Goal: Task Accomplishment & Management: Complete application form

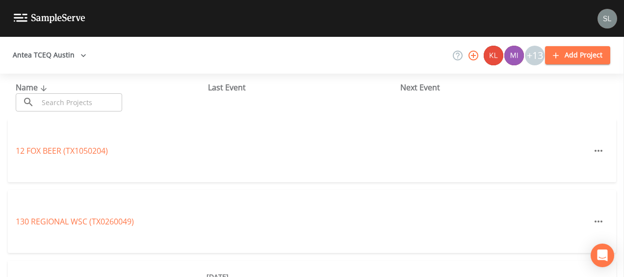
click at [101, 96] on input "text" at bounding box center [80, 102] width 84 height 18
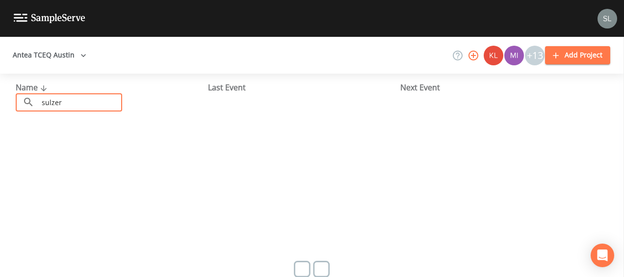
type input "sulzer"
click at [57, 62] on button "Antea TCEQ Austin" at bounding box center [49, 55] width 81 height 18
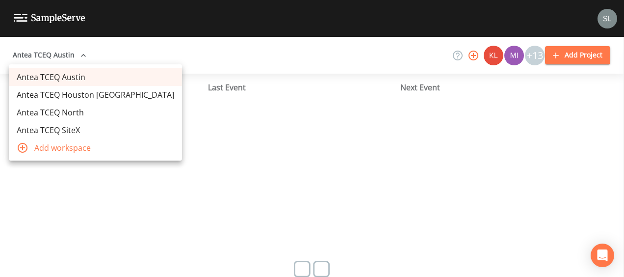
click at [64, 98] on link "Antea TCEQ Houston [GEOGRAPHIC_DATA]" at bounding box center [95, 95] width 173 height 18
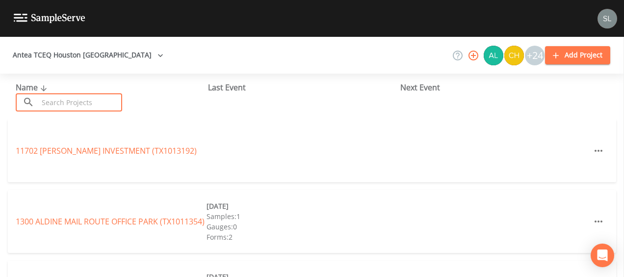
click at [78, 106] on input "text" at bounding box center [80, 102] width 84 height 18
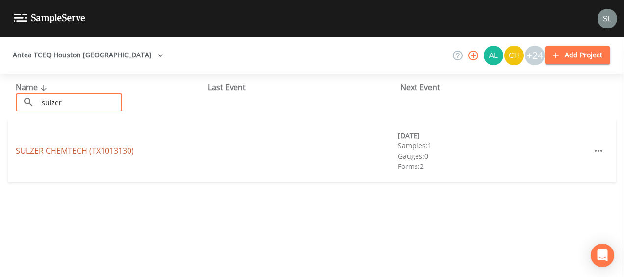
type input "sulzer"
click at [47, 149] on link "SULZER CHEMTECH (TX1013130)" at bounding box center [75, 150] width 118 height 11
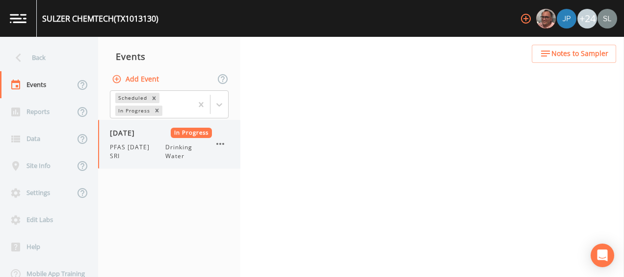
click at [143, 149] on span "PFAS [DATE] SRI" at bounding box center [137, 152] width 55 height 18
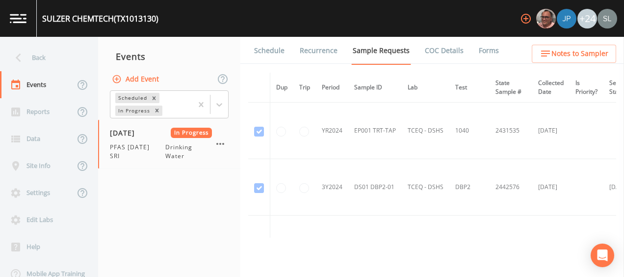
click at [478, 51] on link "Forms" at bounding box center [489, 50] width 23 height 27
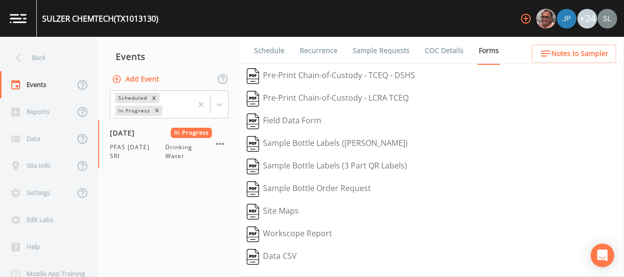
scroll to position [191, 0]
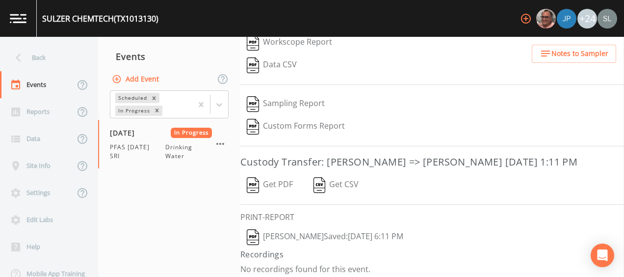
click at [337, 232] on button "[PERSON_NAME]  Saved: [DATE] 6:11 PM" at bounding box center [324, 237] width 169 height 23
click at [223, 138] on icon "button" at bounding box center [220, 144] width 12 height 12
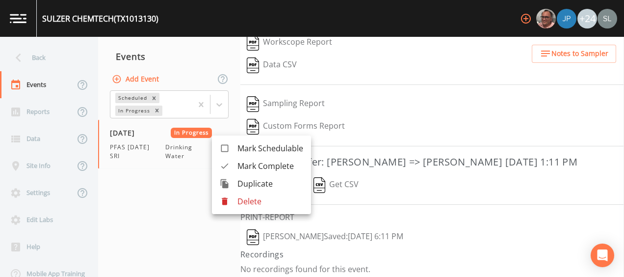
click at [242, 169] on span "Mark Complete" at bounding box center [271, 166] width 66 height 12
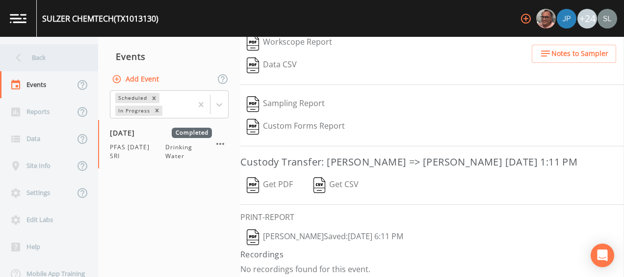
click at [48, 61] on div "Back" at bounding box center [44, 57] width 88 height 27
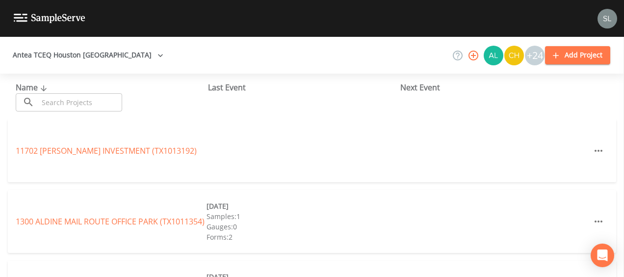
click at [70, 100] on input "text" at bounding box center [80, 102] width 84 height 18
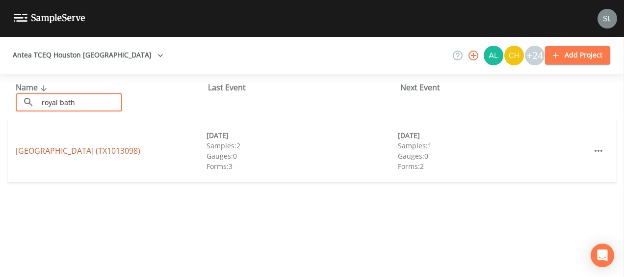
type input "royal bath"
click at [32, 148] on link "[GEOGRAPHIC_DATA] (TX1013098)" at bounding box center [78, 150] width 125 height 11
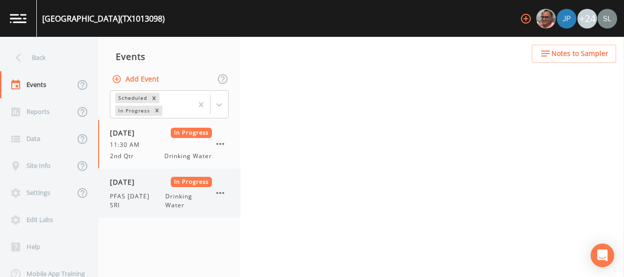
click at [145, 188] on div "[DATE] In Progress PFAS [DATE] SRI Drinking Water" at bounding box center [161, 193] width 102 height 33
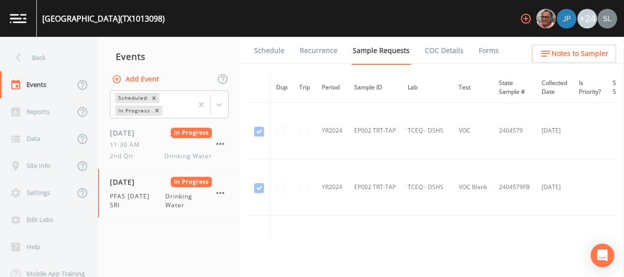
click at [485, 55] on link "Forms" at bounding box center [489, 50] width 23 height 27
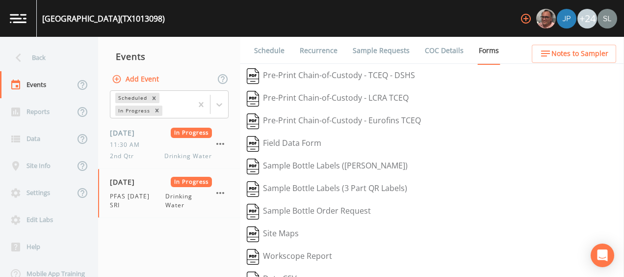
scroll to position [213, 0]
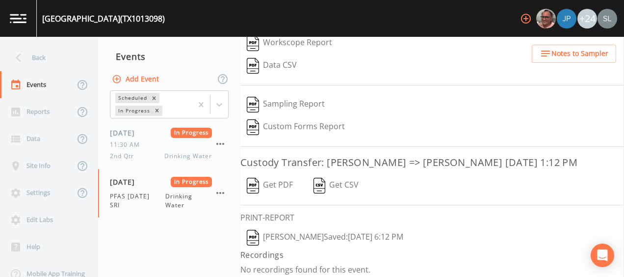
click at [319, 232] on button "[PERSON_NAME]  Saved: [DATE] 6:12 PM" at bounding box center [324, 237] width 169 height 23
click at [223, 192] on icon "button" at bounding box center [220, 193] width 8 height 2
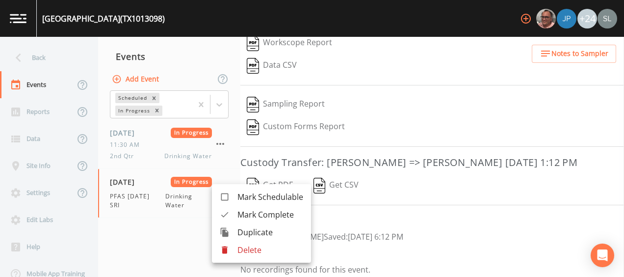
click at [235, 213] on div at bounding box center [229, 215] width 18 height 10
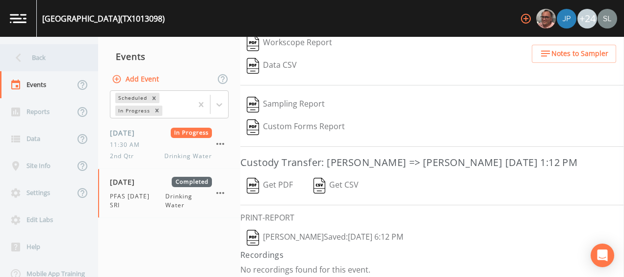
click at [78, 58] on div "Back" at bounding box center [44, 57] width 88 height 27
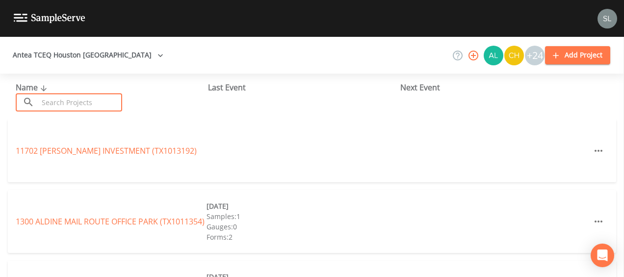
click at [90, 99] on input "text" at bounding box center [80, 102] width 84 height 18
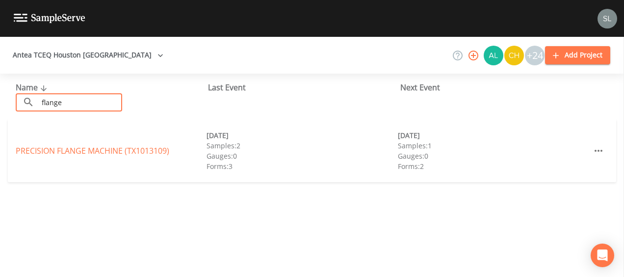
type input "flange"
click at [55, 156] on div "PRECISION FLANGE MACHINE (TX1013109)" at bounding box center [111, 151] width 191 height 12
click at [48, 154] on link "PRECISION FLANGE MACHINE (TX1013109)" at bounding box center [93, 150] width 154 height 11
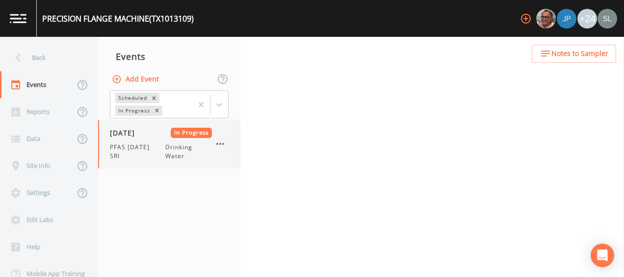
click at [122, 163] on div "[DATE] In Progress PFAS [DATE] SRI Drinking Water" at bounding box center [169, 144] width 142 height 49
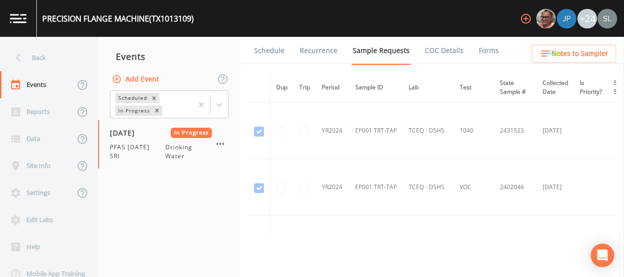
click at [484, 54] on link "Forms" at bounding box center [489, 50] width 23 height 27
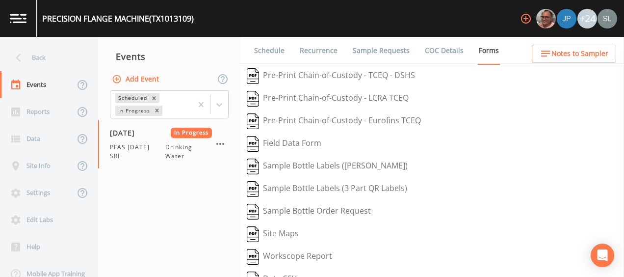
click at [484, 54] on link "Forms" at bounding box center [489, 51] width 23 height 28
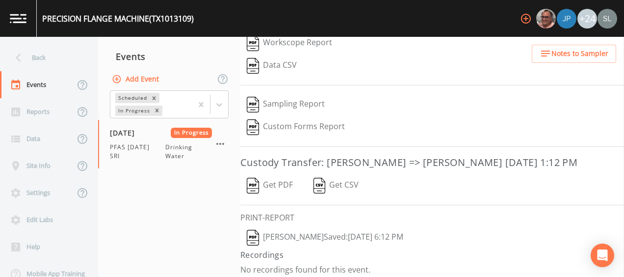
click at [284, 227] on button "[PERSON_NAME]  Saved: [DATE] 6:12 PM" at bounding box center [324, 237] width 169 height 23
click at [223, 143] on icon "button" at bounding box center [220, 144] width 8 height 2
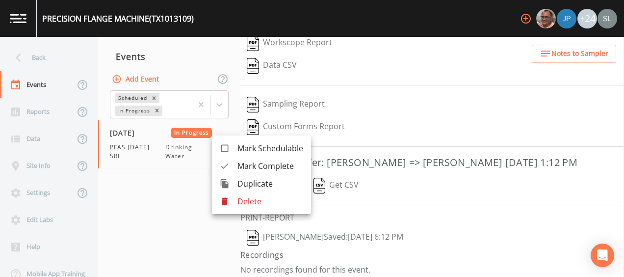
click at [242, 170] on span "Mark Complete" at bounding box center [271, 166] width 66 height 12
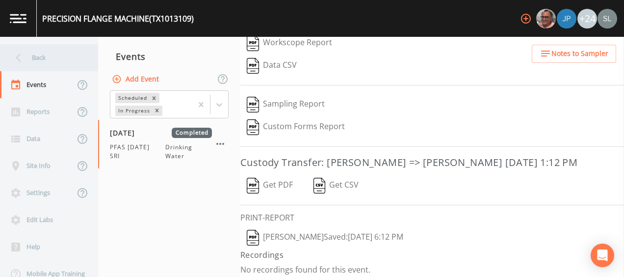
click at [52, 64] on div "Back" at bounding box center [44, 57] width 88 height 27
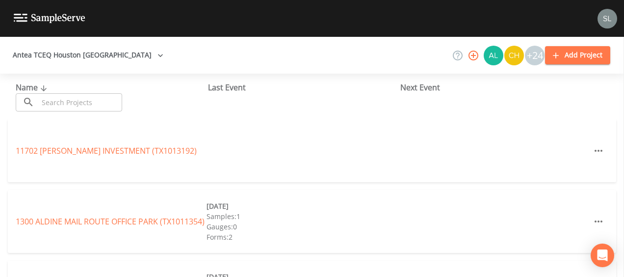
click at [77, 101] on input "text" at bounding box center [80, 102] width 84 height 18
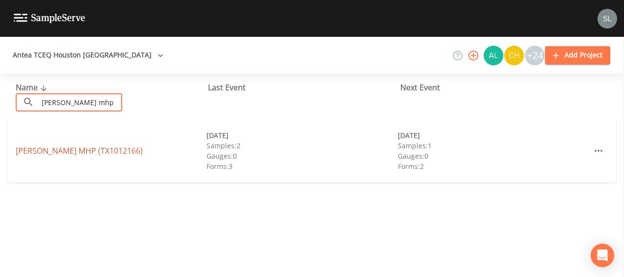
type input "[PERSON_NAME] mhp"
click at [30, 155] on link "[PERSON_NAME] MHP (TX1012166)" at bounding box center [79, 150] width 127 height 11
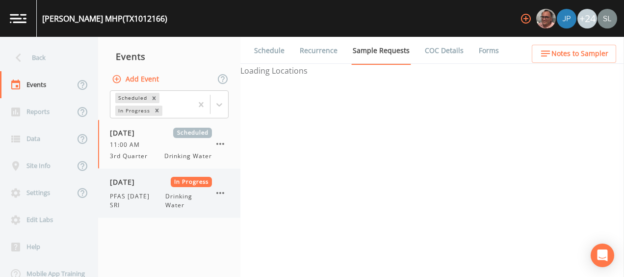
click at [142, 180] on span "[DATE]" at bounding box center [126, 182] width 32 height 10
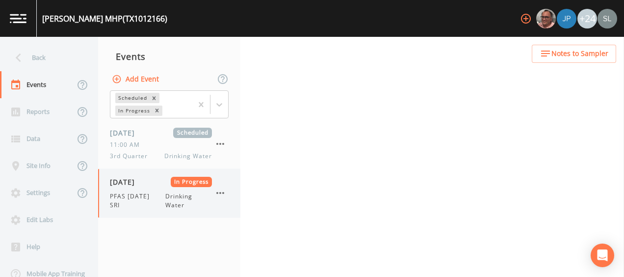
click at [125, 204] on span "PFAS [DATE] SRI" at bounding box center [137, 201] width 55 height 18
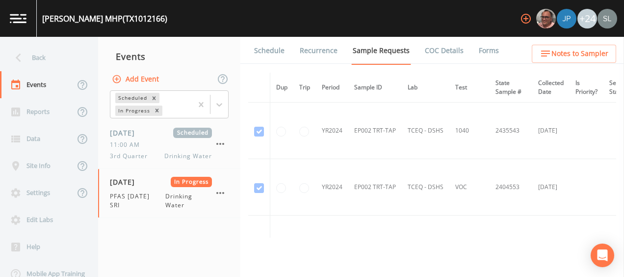
click at [478, 56] on link "Forms" at bounding box center [489, 50] width 23 height 27
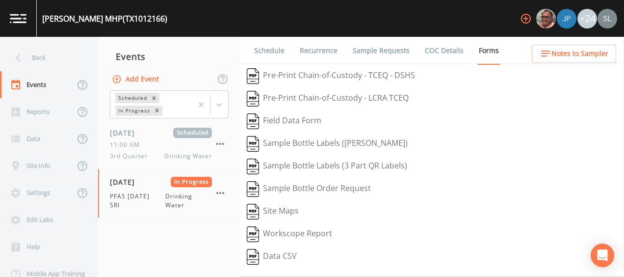
scroll to position [191, 0]
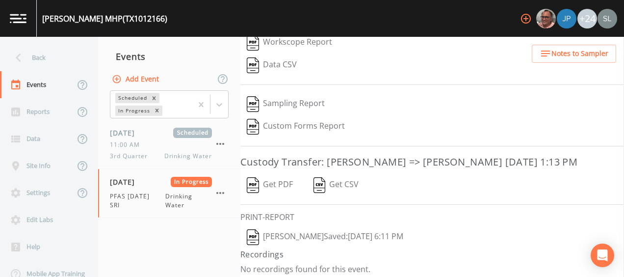
click at [336, 238] on button "[PERSON_NAME]  Saved: [DATE] 6:11 PM" at bounding box center [324, 237] width 169 height 23
click at [221, 192] on icon "button" at bounding box center [220, 193] width 8 height 2
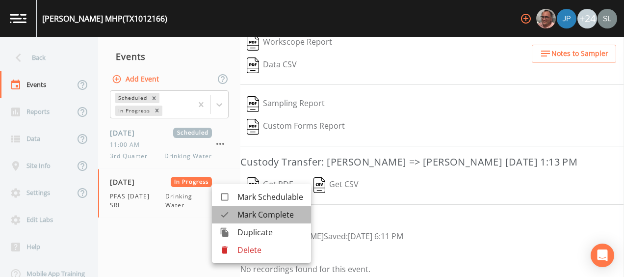
click at [252, 214] on span "Mark Complete" at bounding box center [271, 215] width 66 height 12
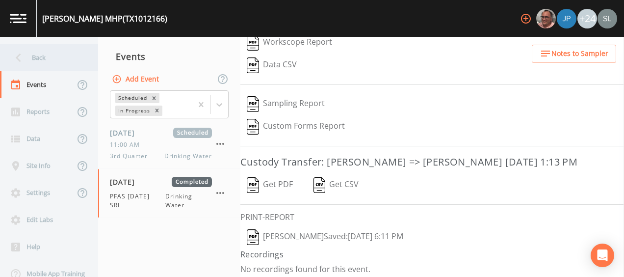
click at [49, 60] on div "Back" at bounding box center [44, 57] width 88 height 27
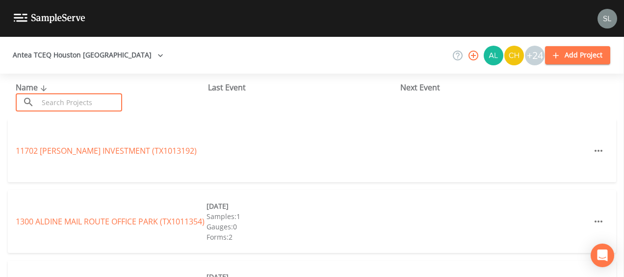
click at [61, 104] on input "text" at bounding box center [80, 102] width 84 height 18
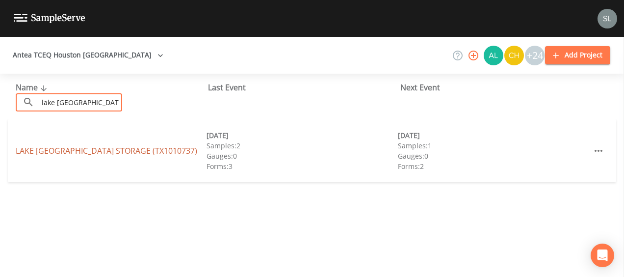
type input "lake [GEOGRAPHIC_DATA] sto"
click at [65, 148] on link "[GEOGRAPHIC_DATA] STORAGE (TX1010737)" at bounding box center [107, 150] width 182 height 11
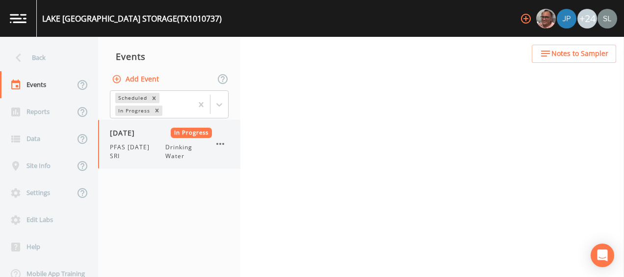
click at [127, 158] on span "PFAS [DATE] SRI" at bounding box center [137, 152] width 55 height 18
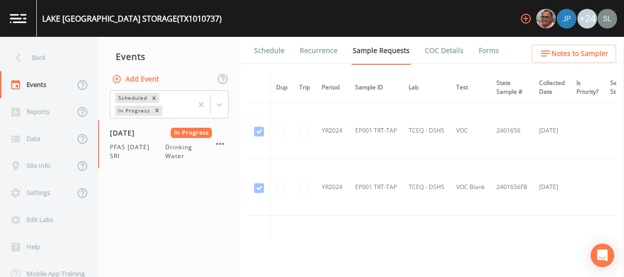
click at [470, 53] on li "Forms" at bounding box center [482, 50] width 35 height 27
click at [495, 51] on ul "Schedule Recurrence Sample Requests COC Details Forms" at bounding box center [432, 50] width 384 height 27
click at [488, 52] on link "Forms" at bounding box center [489, 50] width 23 height 27
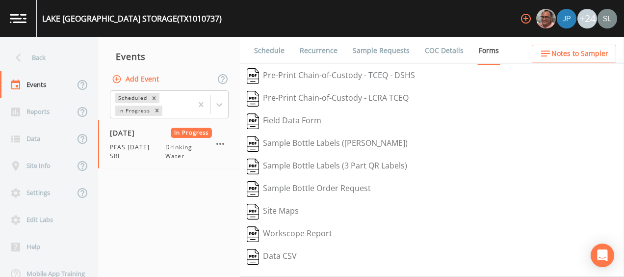
scroll to position [191, 0]
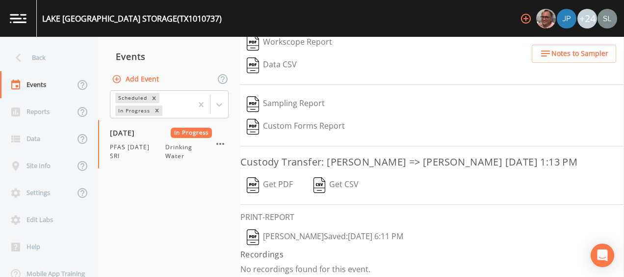
click at [318, 226] on button "[PERSON_NAME]  Saved: [DATE] 6:11 PM" at bounding box center [324, 237] width 169 height 23
click at [220, 138] on icon "button" at bounding box center [220, 144] width 12 height 12
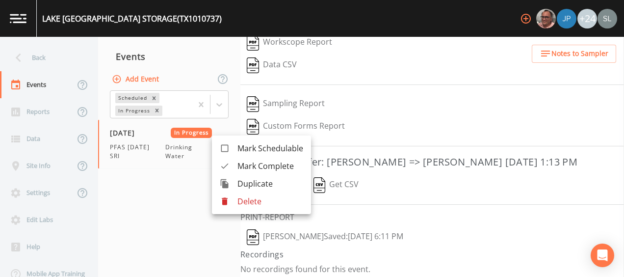
click at [235, 163] on div at bounding box center [229, 166] width 18 height 10
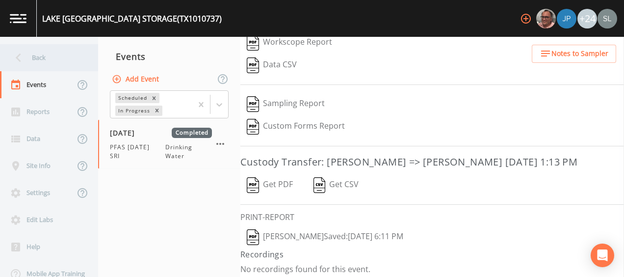
click at [44, 54] on div "Back" at bounding box center [44, 57] width 88 height 27
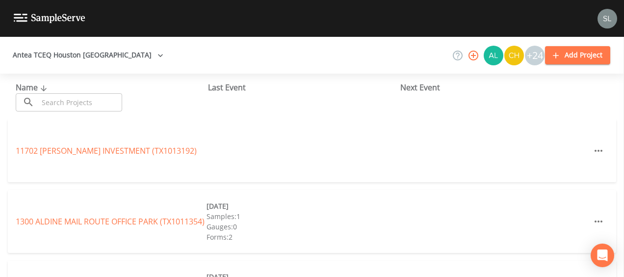
click at [75, 102] on input "text" at bounding box center [80, 102] width 84 height 18
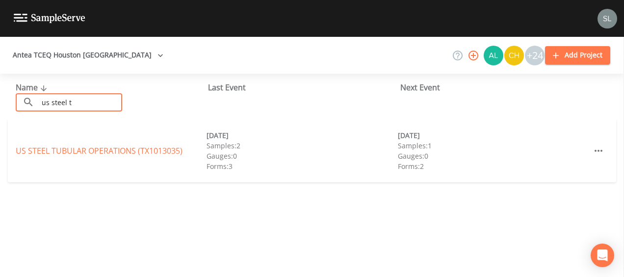
type input "us steel t"
click at [77, 148] on link "US STEEL TUBULAR OPERATIONS (TX1013035)" at bounding box center [99, 150] width 167 height 11
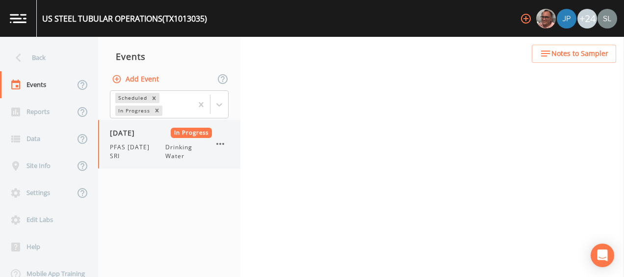
click at [140, 151] on span "PFAS [DATE] SRI" at bounding box center [137, 152] width 55 height 18
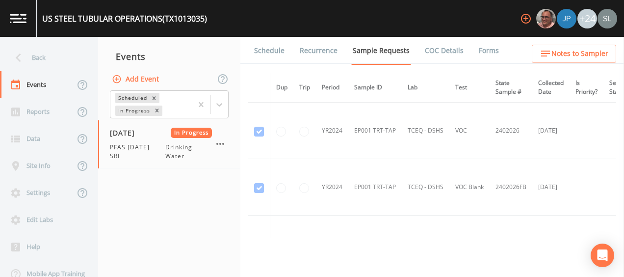
click at [487, 51] on link "Forms" at bounding box center [489, 50] width 23 height 27
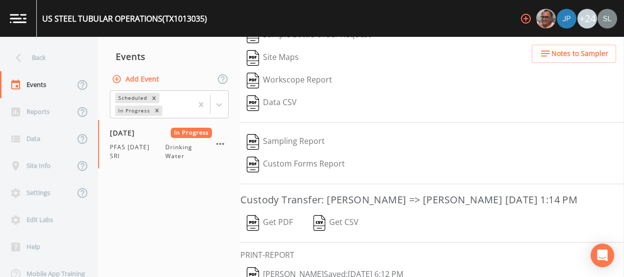
scroll to position [191, 0]
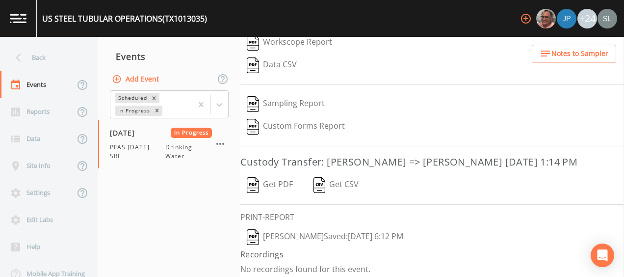
click at [312, 233] on button "[PERSON_NAME]  Saved: [DATE] 6:12 PM" at bounding box center [324, 237] width 169 height 23
click at [221, 147] on icon "button" at bounding box center [220, 144] width 12 height 12
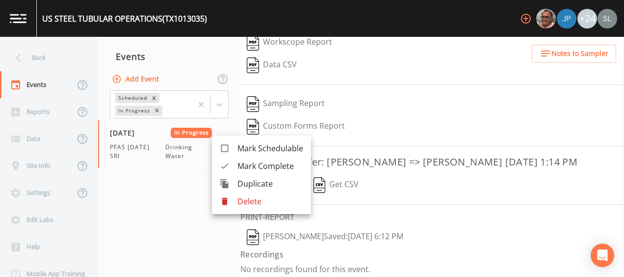
click at [242, 167] on span "Mark Complete" at bounding box center [271, 166] width 66 height 12
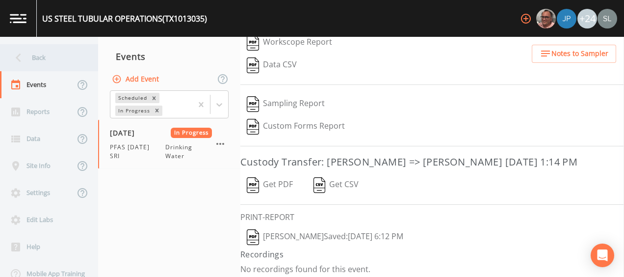
click at [63, 63] on div "Back" at bounding box center [44, 57] width 88 height 27
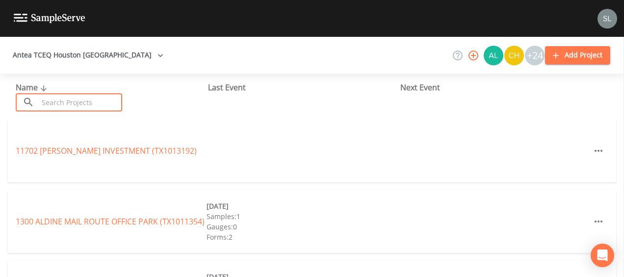
click at [70, 107] on input "text" at bounding box center [80, 102] width 84 height 18
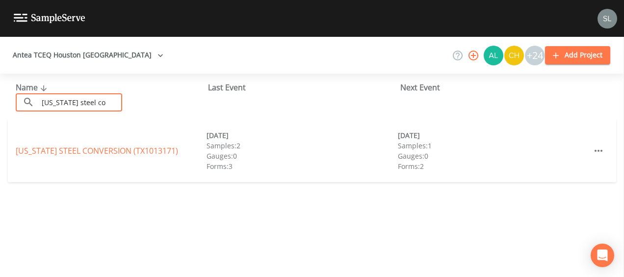
type input "[US_STATE] steel co"
click at [84, 154] on link "[US_STATE] STEEL CONVERSION (TX1013171)" at bounding box center [97, 150] width 162 height 11
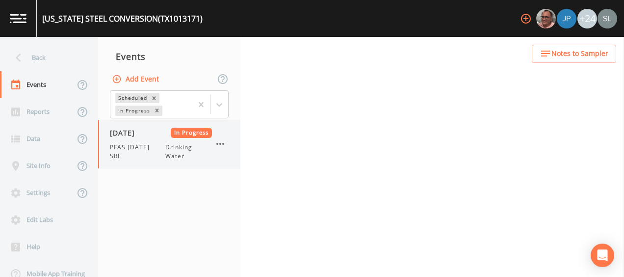
click at [133, 139] on div "[DATE] In Progress PFAS [DATE] SRI Drinking Water" at bounding box center [161, 144] width 102 height 33
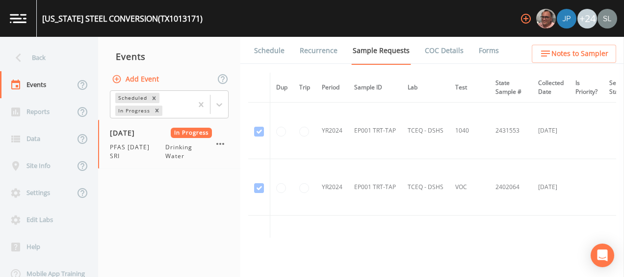
click at [465, 54] on li "Forms" at bounding box center [482, 50] width 35 height 27
click at [483, 55] on link "Forms" at bounding box center [489, 50] width 23 height 27
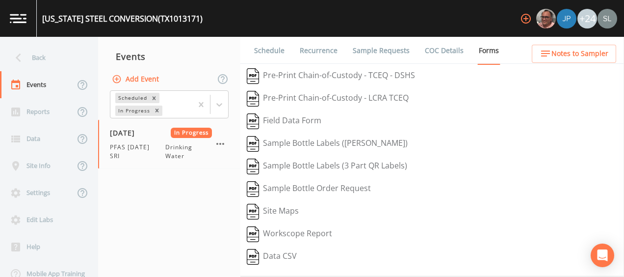
scroll to position [191, 0]
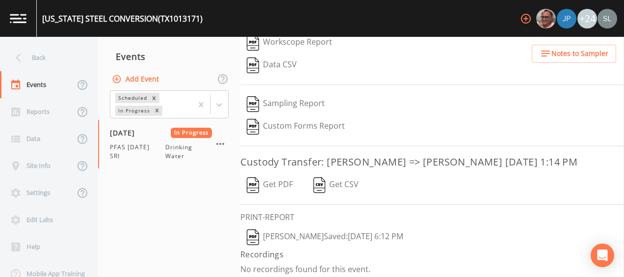
click at [314, 233] on button "[PERSON_NAME]  Saved: [DATE] 6:12 PM" at bounding box center [324, 237] width 169 height 23
click at [221, 143] on icon "button" at bounding box center [220, 144] width 12 height 12
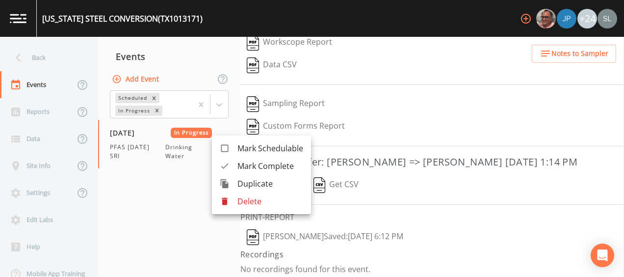
click at [252, 167] on span "Mark Complete" at bounding box center [271, 166] width 66 height 12
